Goal: Obtain resource: Obtain resource

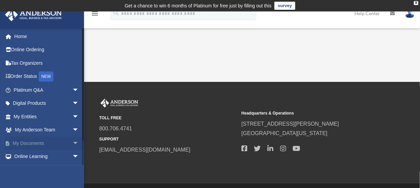
click at [72, 141] on span "arrow_drop_down" at bounding box center [78, 143] width 13 height 14
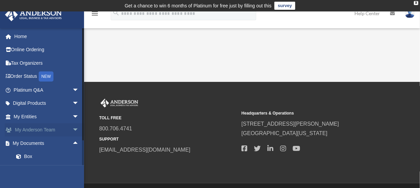
click at [72, 128] on span "arrow_drop_down" at bounding box center [78, 130] width 13 height 14
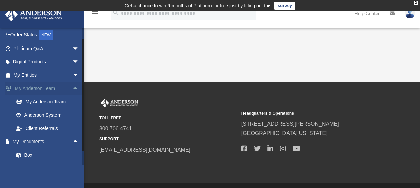
scroll to position [51, 0]
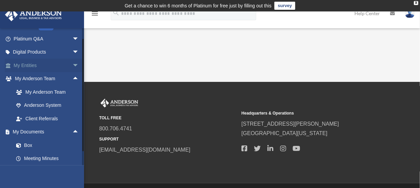
click at [72, 66] on span "arrow_drop_down" at bounding box center [78, 66] width 13 height 14
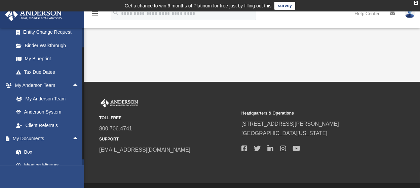
scroll to position [152, 0]
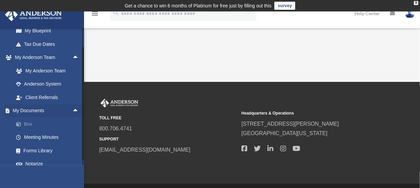
click at [30, 122] on link "Box" at bounding box center [49, 123] width 80 height 13
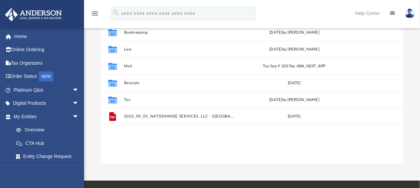
scroll to position [67, 0]
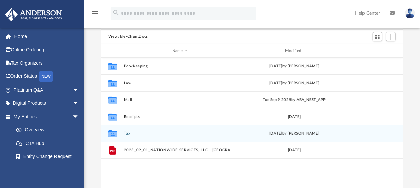
click at [126, 131] on button "Tax" at bounding box center [180, 133] width 112 height 4
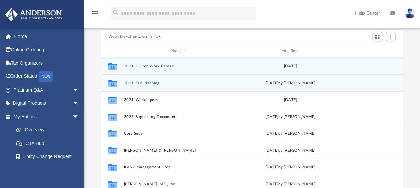
scroll to position [28, 0]
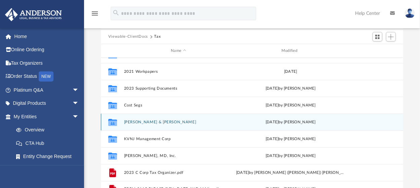
click at [163, 118] on div "Collaborated Folder [PERSON_NAME] & [PERSON_NAME] [DATE] by [PERSON_NAME]" at bounding box center [252, 121] width 302 height 17
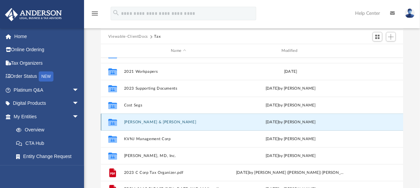
click at [158, 123] on button "[PERSON_NAME] & [PERSON_NAME]" at bounding box center [178, 122] width 109 height 4
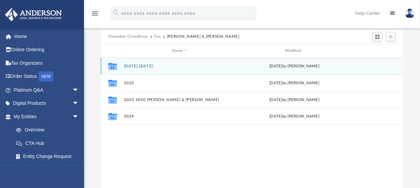
scroll to position [0, 0]
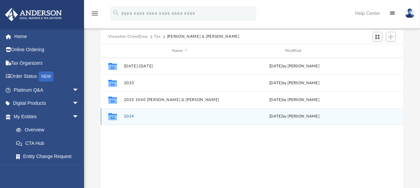
click at [129, 116] on button "2024" at bounding box center [180, 116] width 112 height 4
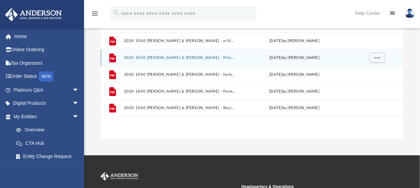
scroll to position [135, 0]
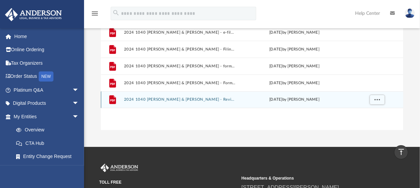
click at [157, 97] on div "File 2024 1040 [PERSON_NAME] & [PERSON_NAME] - Review Copy.pdf [DATE] by [PERSO…" at bounding box center [252, 99] width 302 height 17
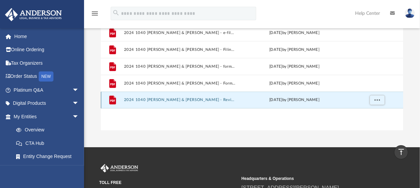
scroll to position [5, 5]
click at [165, 99] on button "2024 1040 [PERSON_NAME] & [PERSON_NAME] - Review Copy.pdf" at bounding box center [180, 100] width 112 height 4
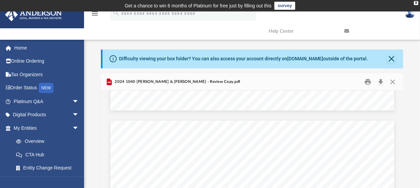
scroll to position [2152, 0]
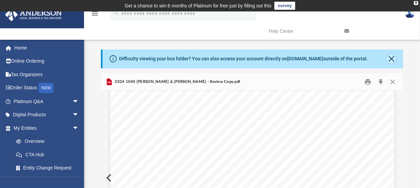
click at [389, 60] on button "Close" at bounding box center [391, 58] width 9 height 9
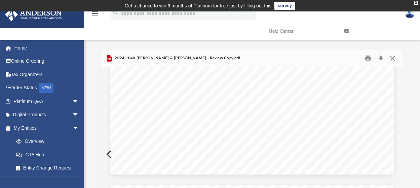
click at [393, 58] on button "Close" at bounding box center [393, 58] width 12 height 10
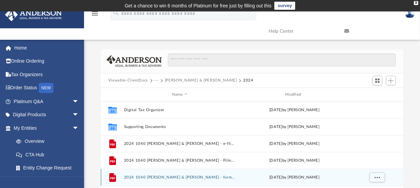
click at [393, 171] on div "grid" at bounding box center [376, 177] width 47 height 13
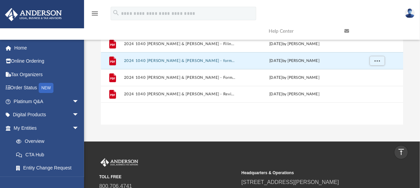
click at [279, 121] on div "Collaborated Folder Digital Tax Organizer [DATE] by [PERSON_NAME] Collaborated …" at bounding box center [252, 55] width 302 height 140
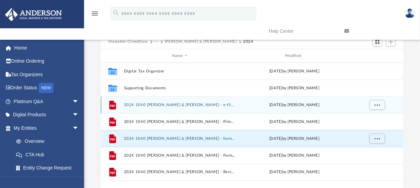
scroll to position [49, 0]
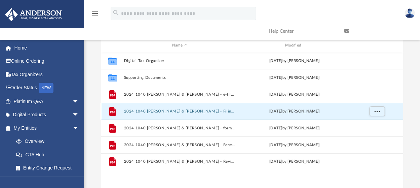
click at [207, 111] on button "2024 1040 [PERSON_NAME] & [PERSON_NAME] - Filing Instructions.pdf" at bounding box center [180, 111] width 112 height 4
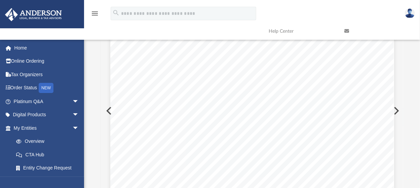
scroll to position [67, 0]
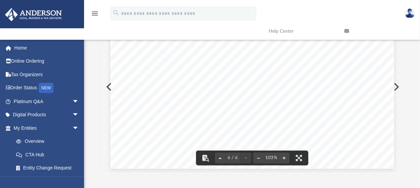
click at [398, 85] on button "Preview" at bounding box center [395, 86] width 15 height 19
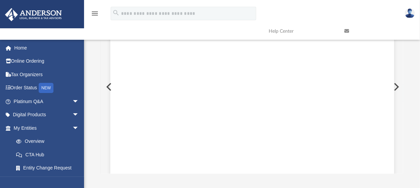
scroll to position [53, 0]
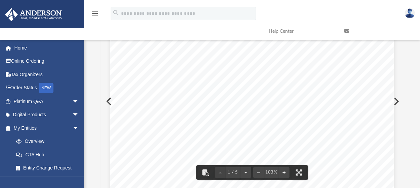
click at [399, 98] on button "Preview" at bounding box center [395, 101] width 15 height 19
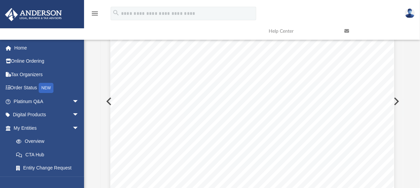
click at [398, 100] on button "Preview" at bounding box center [395, 101] width 15 height 19
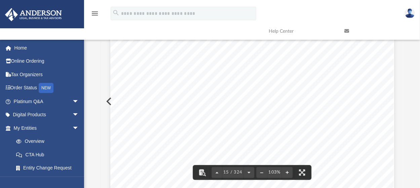
scroll to position [5182, 0]
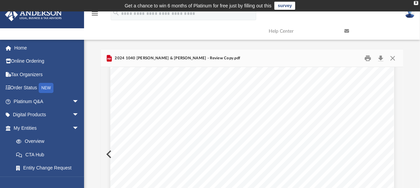
scroll to position [1547, 0]
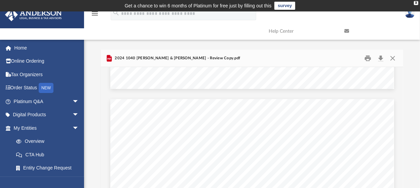
scroll to position [1749, 0]
